Goal: Navigation & Orientation: Understand site structure

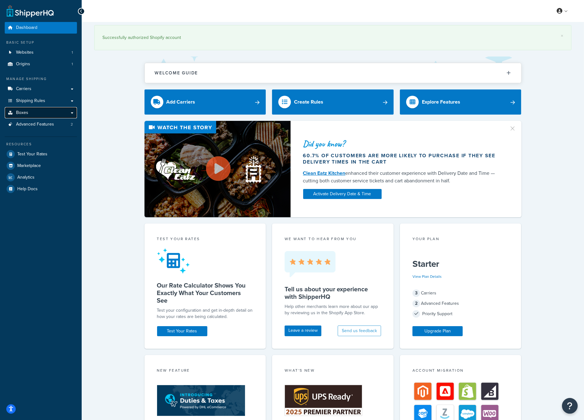
click at [47, 118] on link "Boxes" at bounding box center [41, 113] width 72 height 12
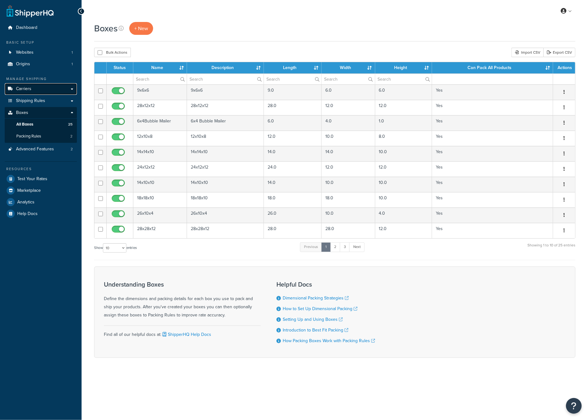
click at [46, 91] on link "Carriers" at bounding box center [41, 89] width 72 height 12
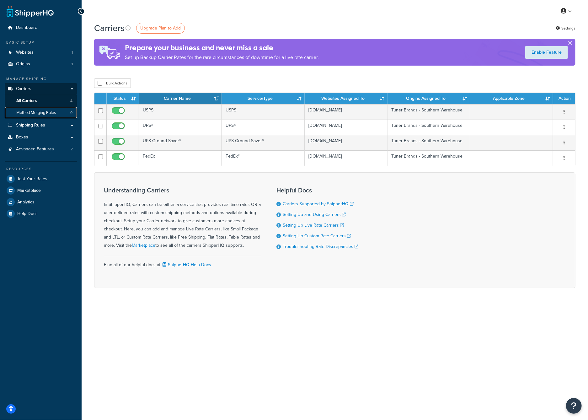
click at [44, 113] on span "Method Merging Rules" at bounding box center [36, 112] width 40 height 5
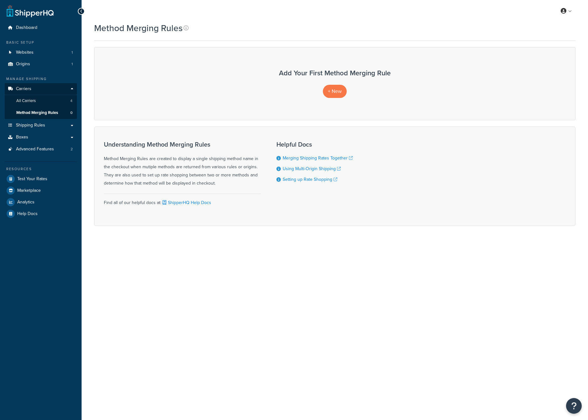
click at [48, 124] on link "Shipping Rules" at bounding box center [41, 126] width 72 height 12
click at [48, 126] on link "Shipping Rules" at bounding box center [41, 126] width 72 height 12
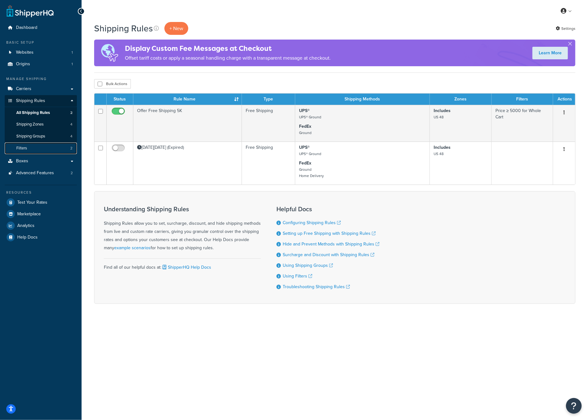
click at [58, 147] on link "Filters 2" at bounding box center [41, 149] width 72 height 12
click at [57, 138] on link "Shipping Groups 4" at bounding box center [41, 137] width 72 height 12
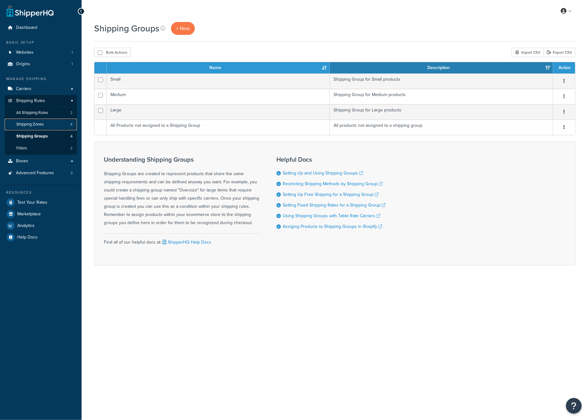
click at [49, 122] on link "Shipping Zones 4" at bounding box center [41, 125] width 72 height 12
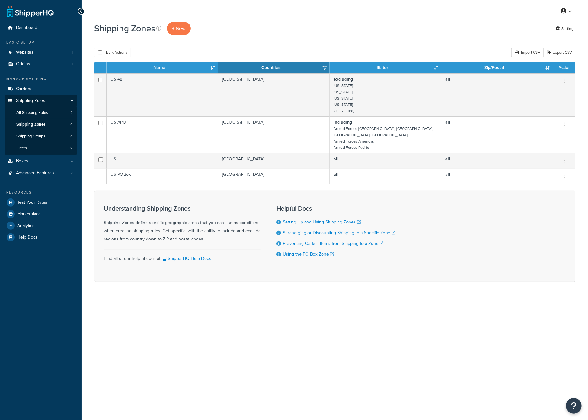
click at [50, 124] on link "Shipping Zones 4" at bounding box center [41, 125] width 72 height 12
click at [49, 112] on link "All Shipping Rules 2" at bounding box center [41, 113] width 72 height 12
